Goal: Task Accomplishment & Management: Use online tool/utility

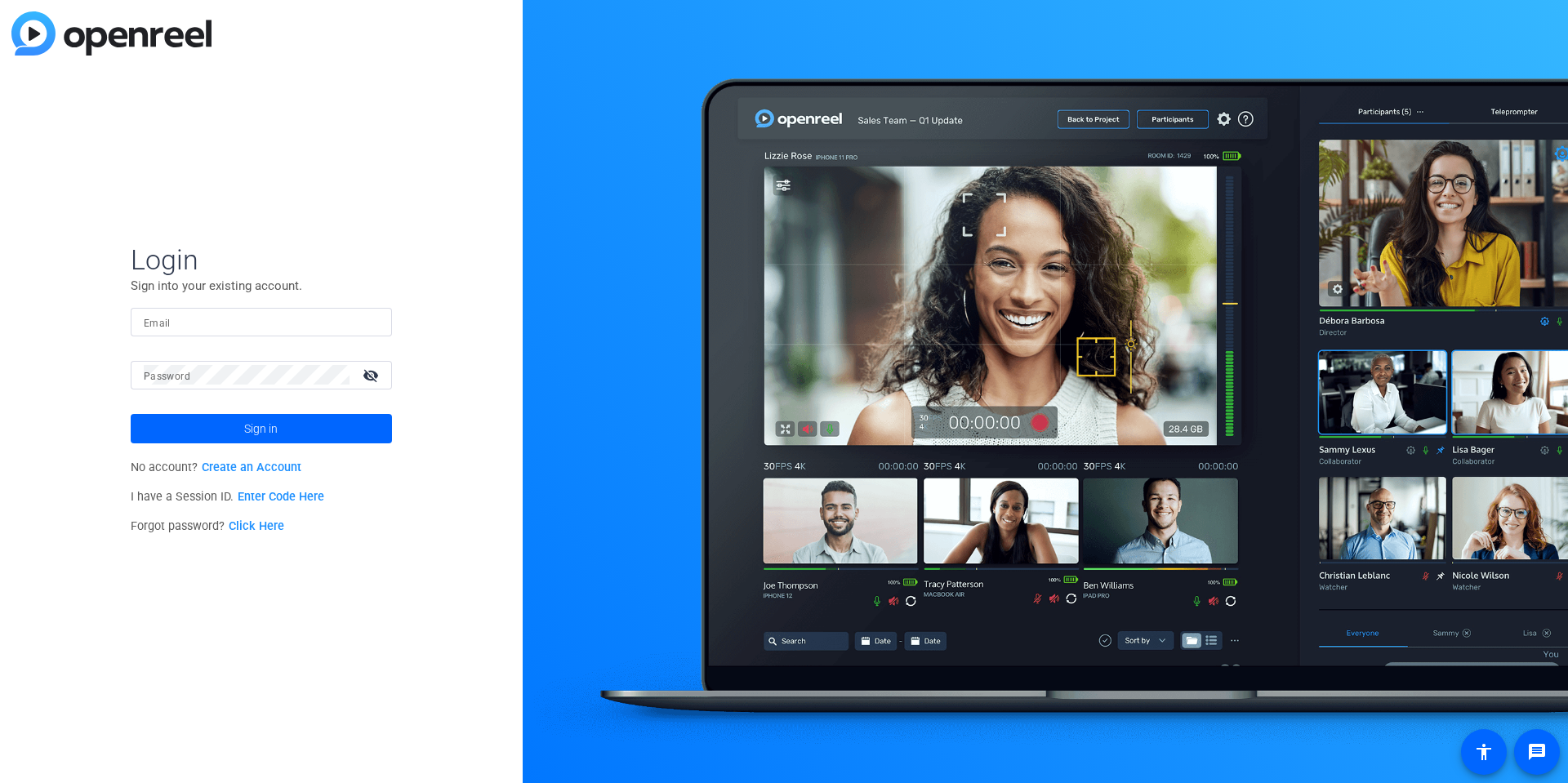
click at [277, 499] on link "Enter Code Here" at bounding box center [281, 497] width 87 height 14
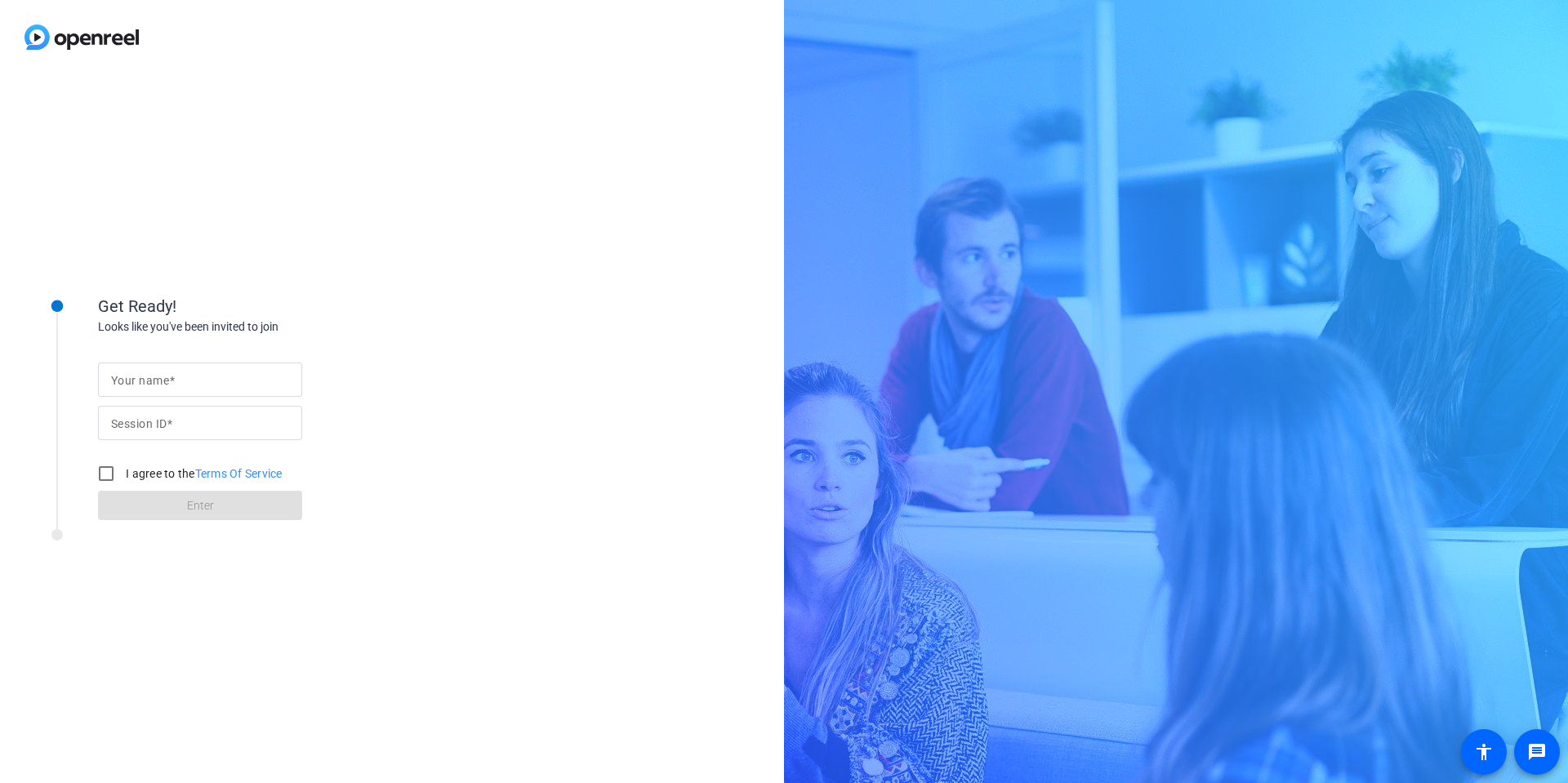
click at [239, 379] on input "Your name" at bounding box center [199, 379] width 178 height 20
type input "[PERSON_NAME]"
click at [166, 423] on mat-label "Session ID" at bounding box center [138, 423] width 55 height 13
click at [166, 423] on input "Session ID" at bounding box center [199, 423] width 178 height 20
type input "7VBX"
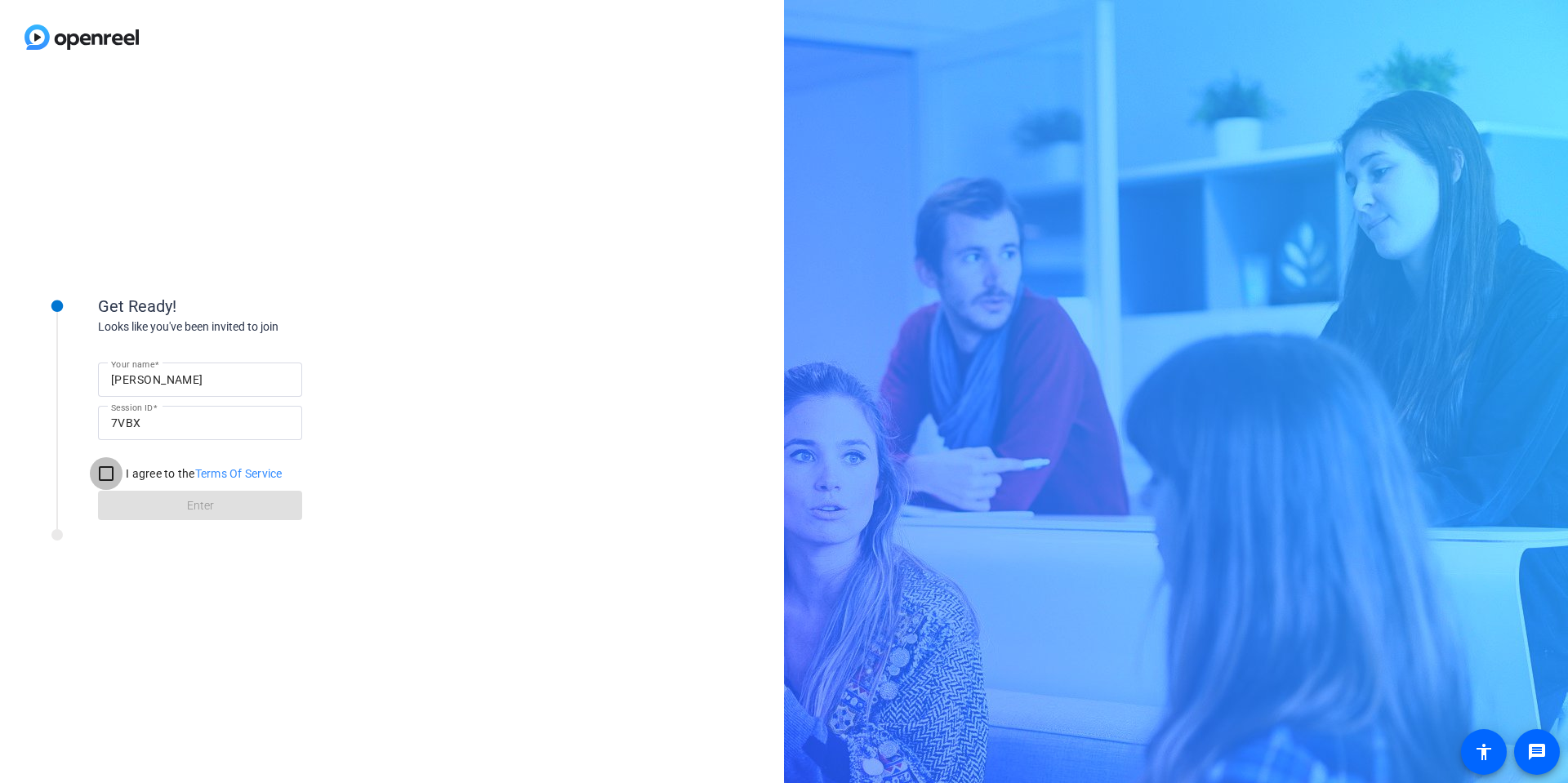
click at [103, 479] on input "I agree to the Terms Of Service" at bounding box center [106, 474] width 32 height 32
checkbox input "true"
click at [153, 502] on span at bounding box center [200, 505] width 205 height 39
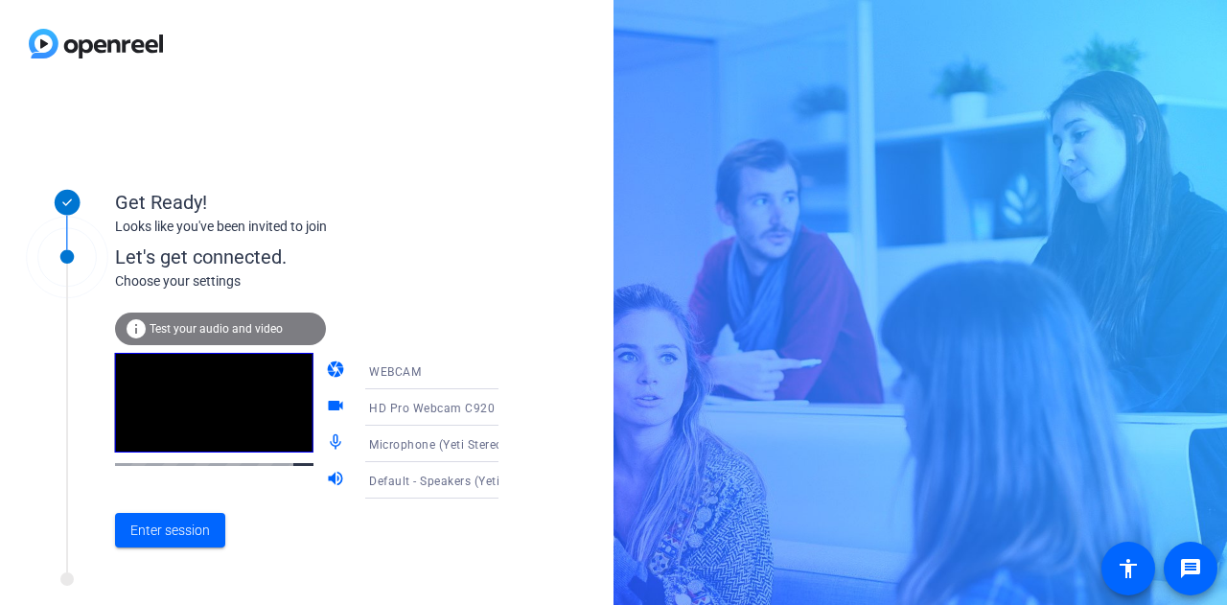
click at [506, 405] on icon at bounding box center [517, 407] width 23 height 23
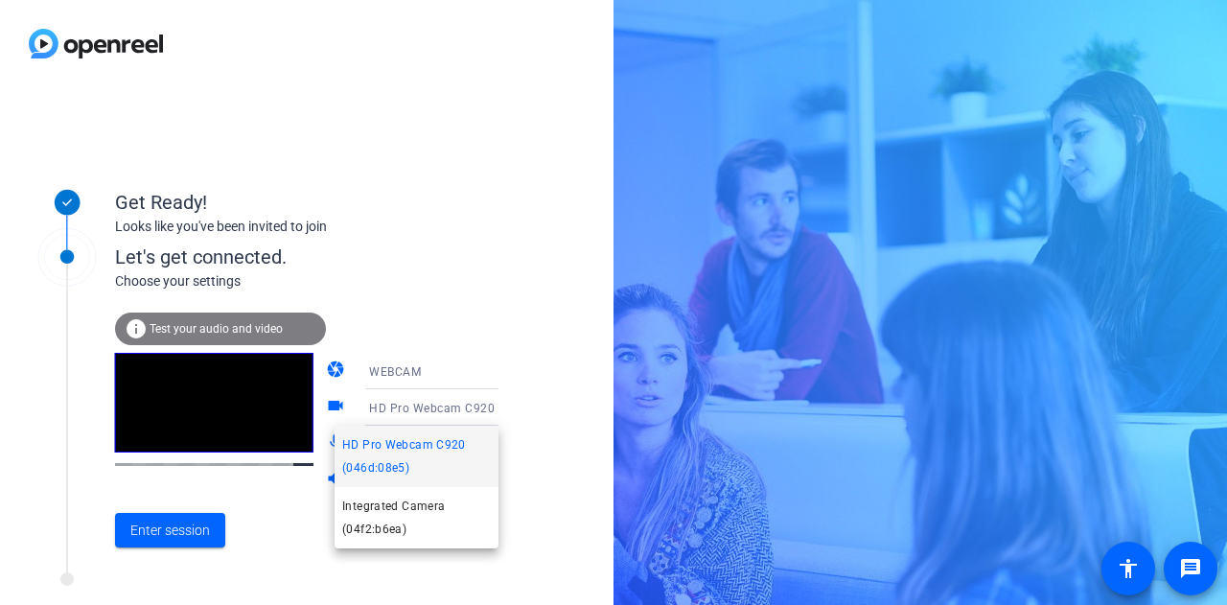
click at [535, 260] on div at bounding box center [613, 302] width 1227 height 605
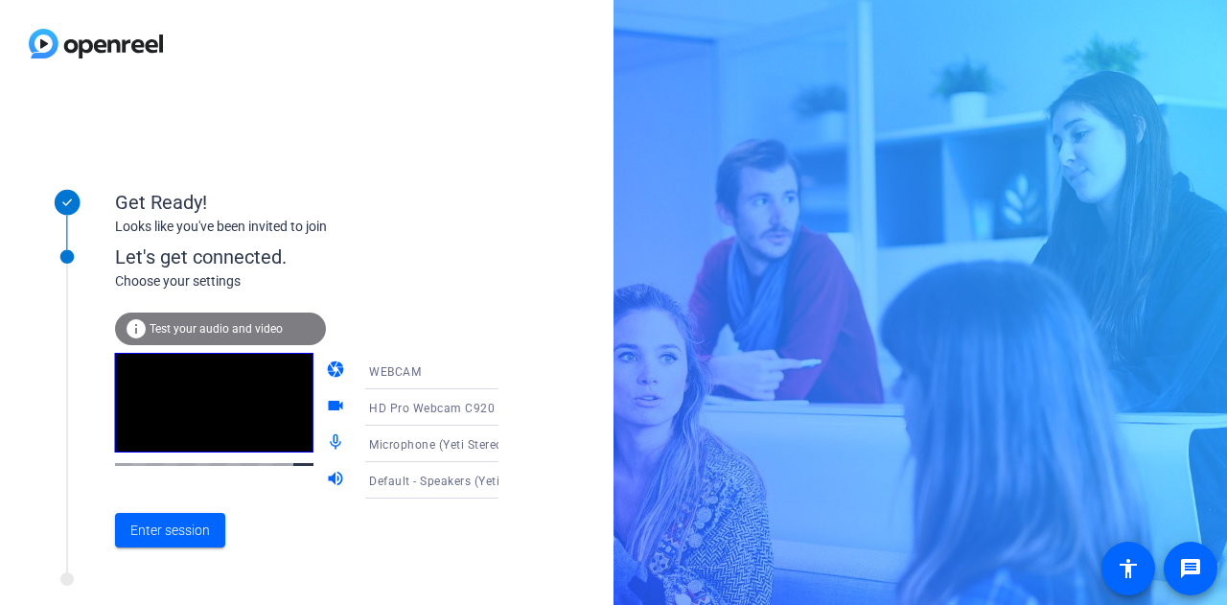
click at [195, 320] on div "info Test your audio and video" at bounding box center [220, 328] width 211 height 33
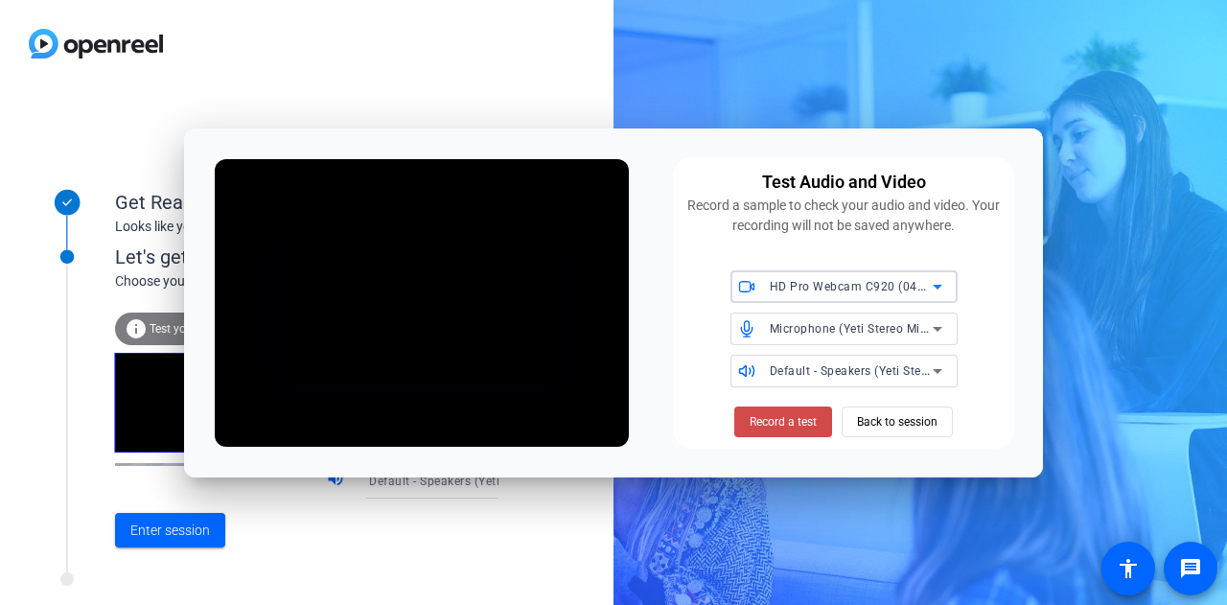
click at [808, 413] on span "Record a test" at bounding box center [782, 421] width 67 height 17
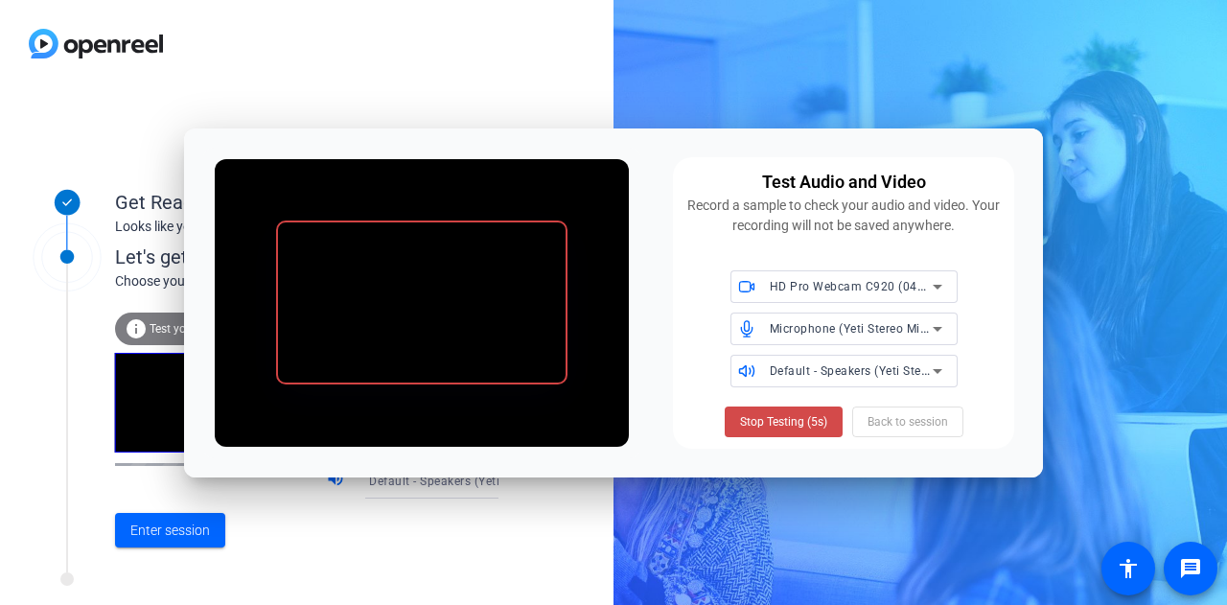
click at [815, 420] on span "Stop Testing (5s)" at bounding box center [783, 421] width 87 height 17
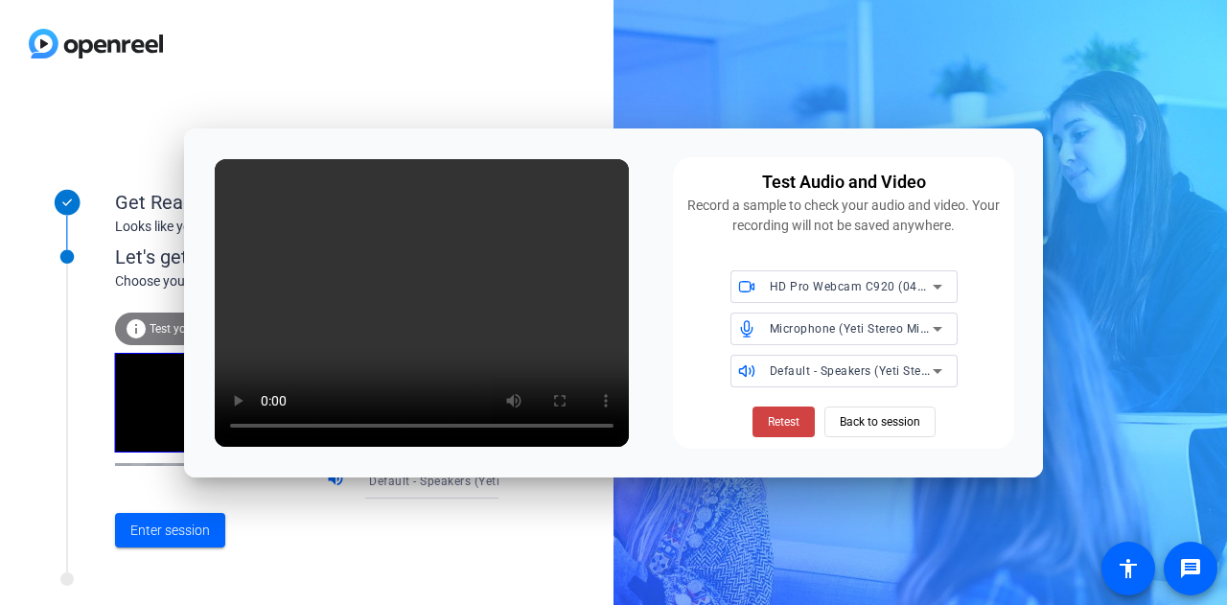
click at [929, 363] on icon at bounding box center [937, 370] width 23 height 23
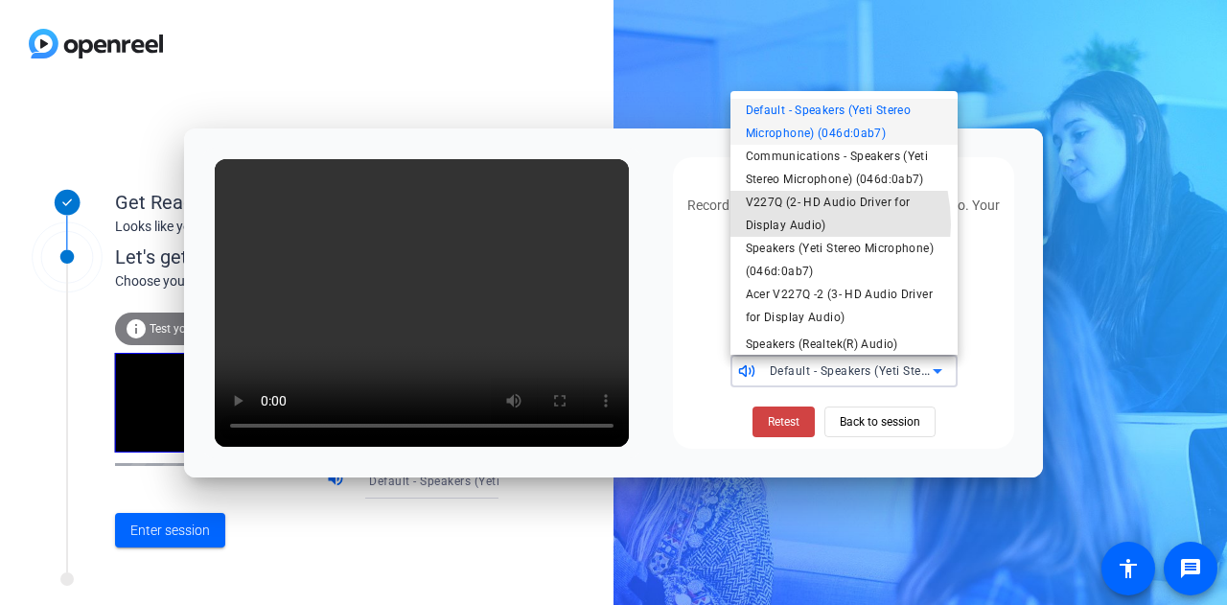
click at [774, 224] on span "V227Q (2- HD Audio Driver for Display Audio)" at bounding box center [844, 214] width 196 height 46
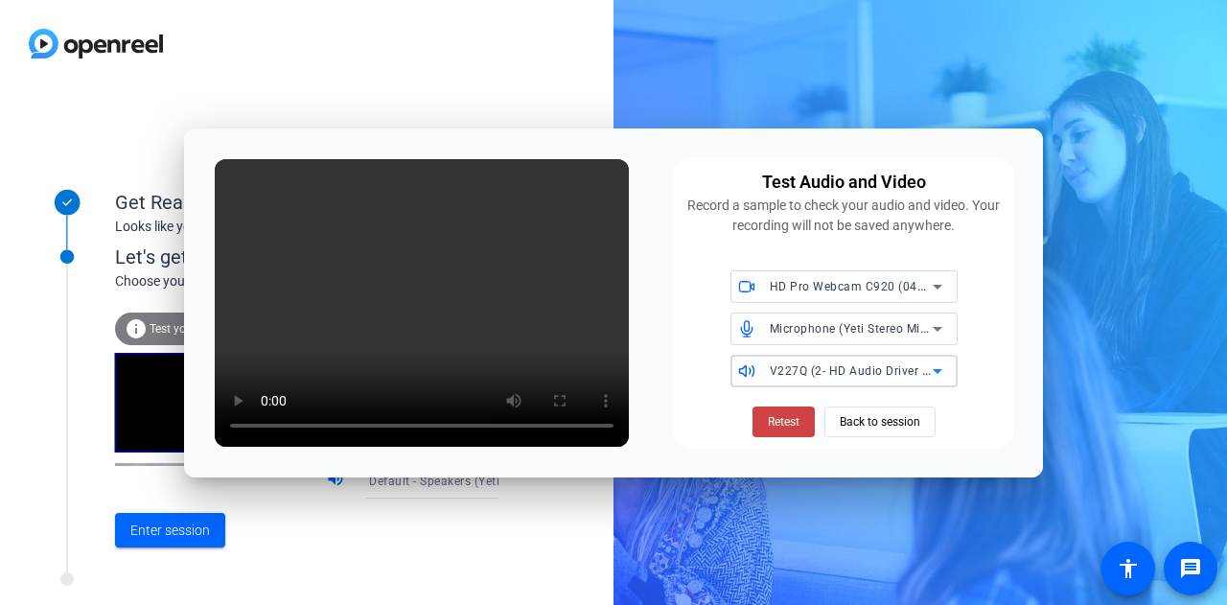
click at [806, 366] on span "V227Q (2- HD Audio Driver for Display Audio)" at bounding box center [897, 369] width 254 height 15
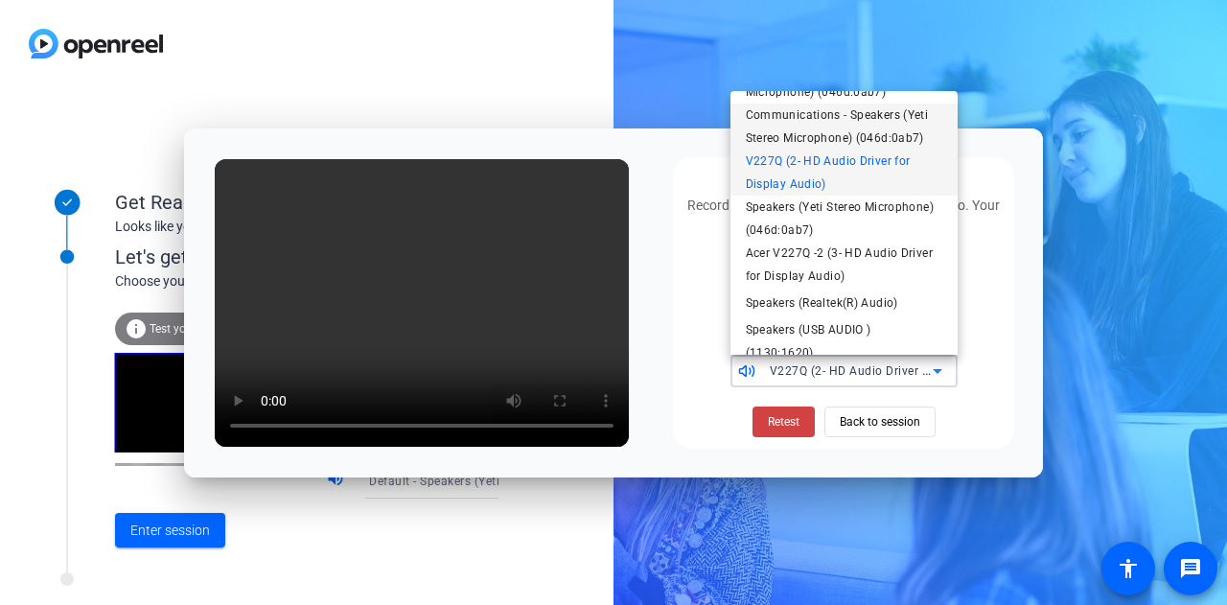
scroll to position [58, 0]
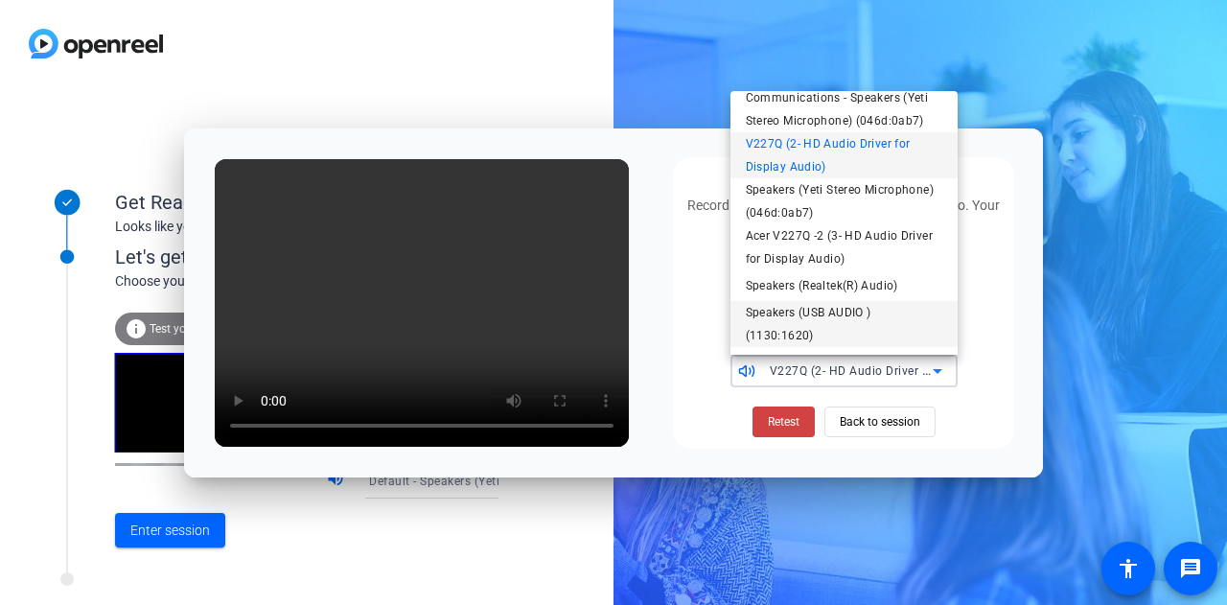
click at [822, 310] on span "Speakers (USB AUDIO ) (1130:1620)" at bounding box center [844, 324] width 196 height 46
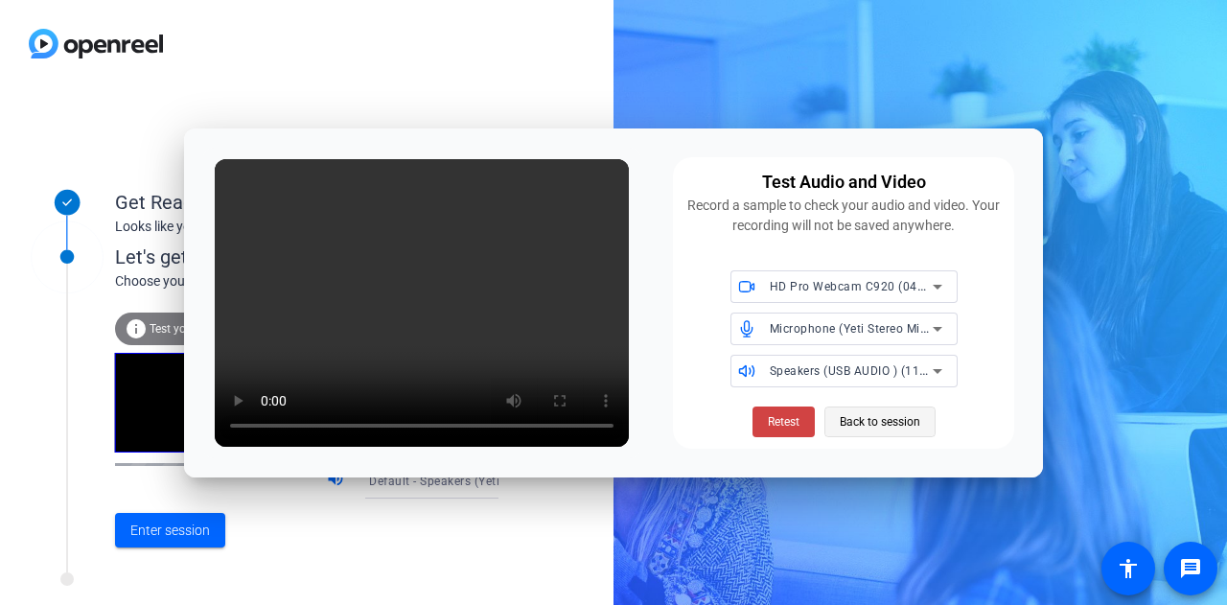
click at [846, 421] on span "Back to session" at bounding box center [879, 421] width 80 height 36
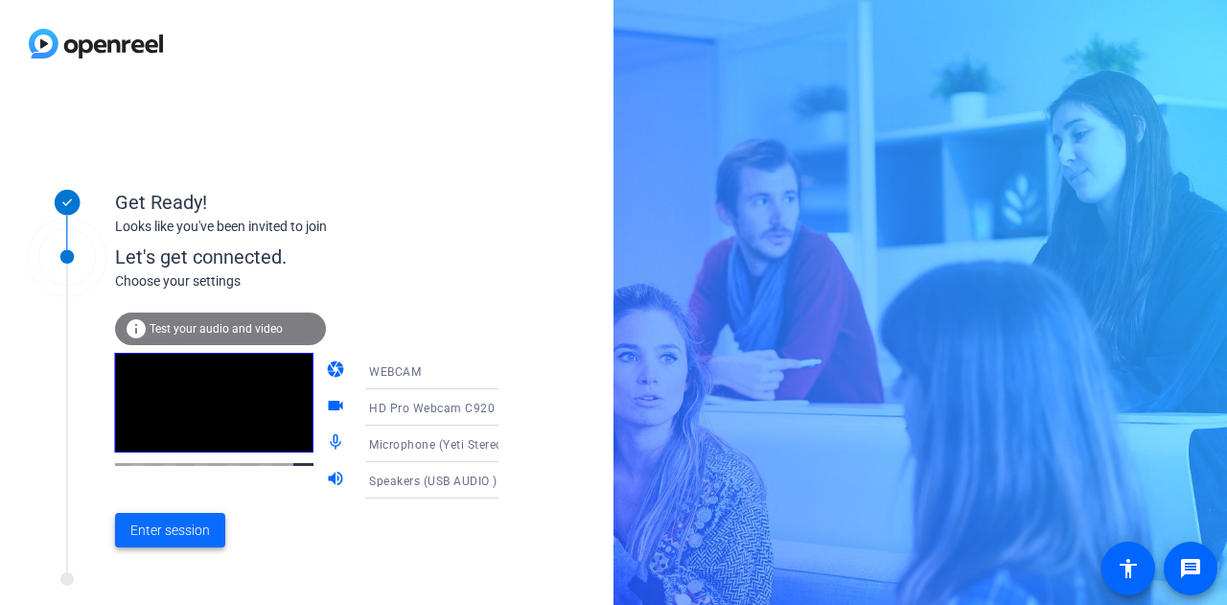
click at [170, 540] on span "Enter session" at bounding box center [170, 530] width 80 height 20
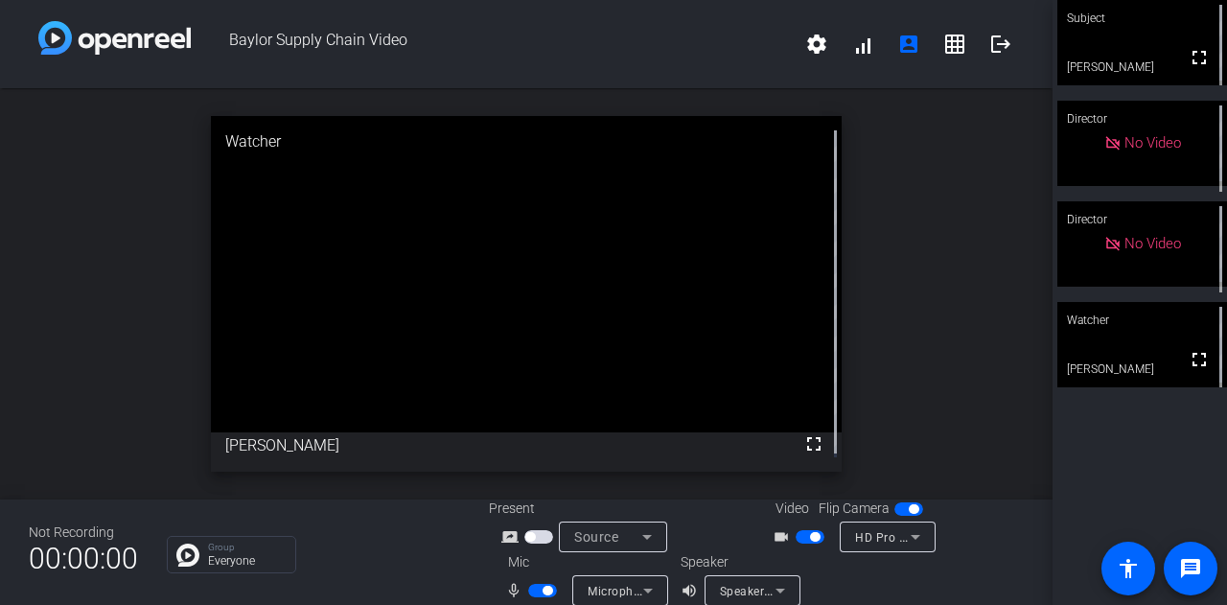
scroll to position [22, 0]
